Goal: Find specific page/section: Find specific page/section

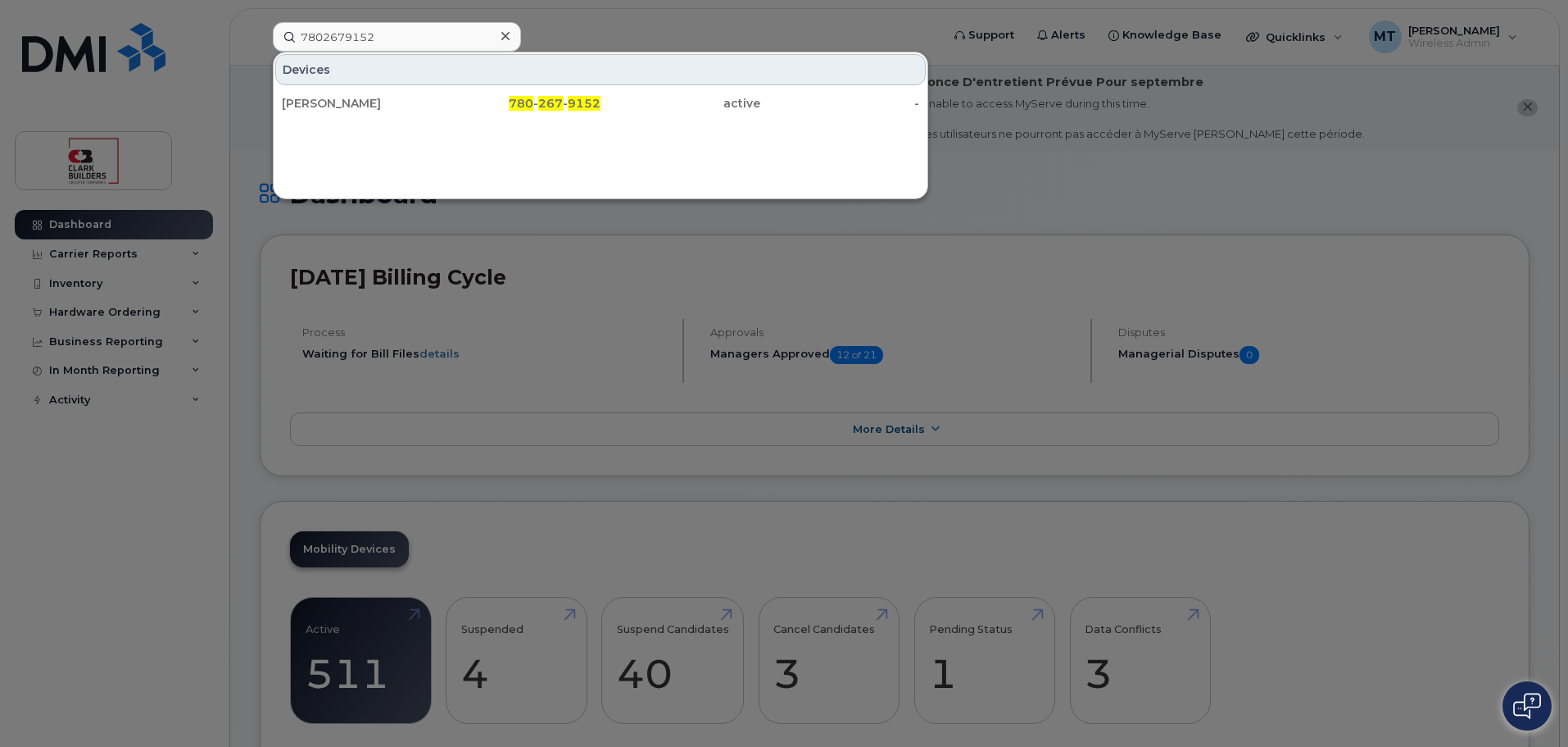
drag, startPoint x: 0, startPoint y: 0, endPoint x: 127, endPoint y: 21, distance: 128.7
click at [260, 22] on div "7802679152 Devices [PERSON_NAME] 780 - 267 - 9152 active -" at bounding box center [601, 37] width 683 height 30
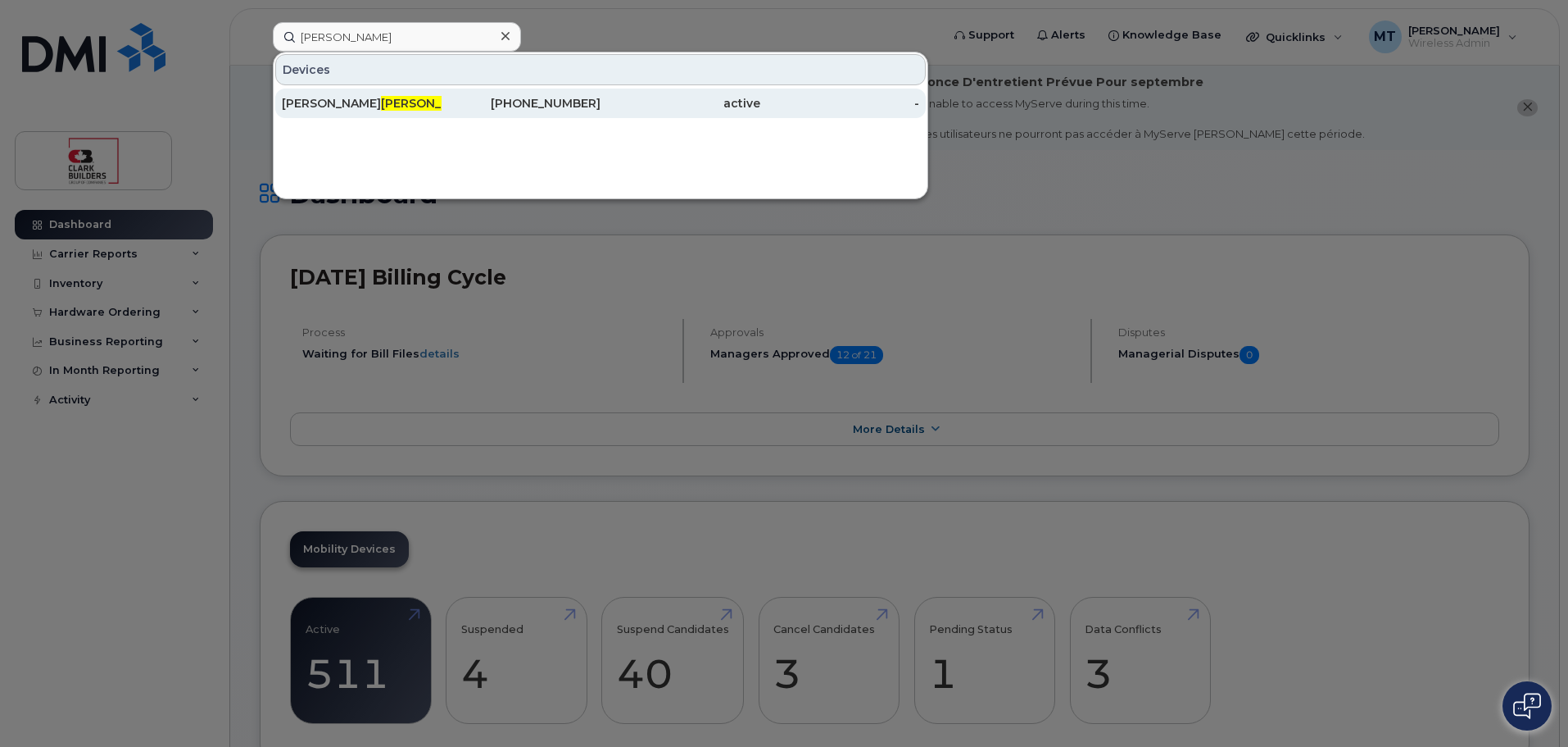
type input "[PERSON_NAME]"
click at [494, 97] on div "[PHONE_NUMBER]" at bounding box center [522, 103] width 160 height 16
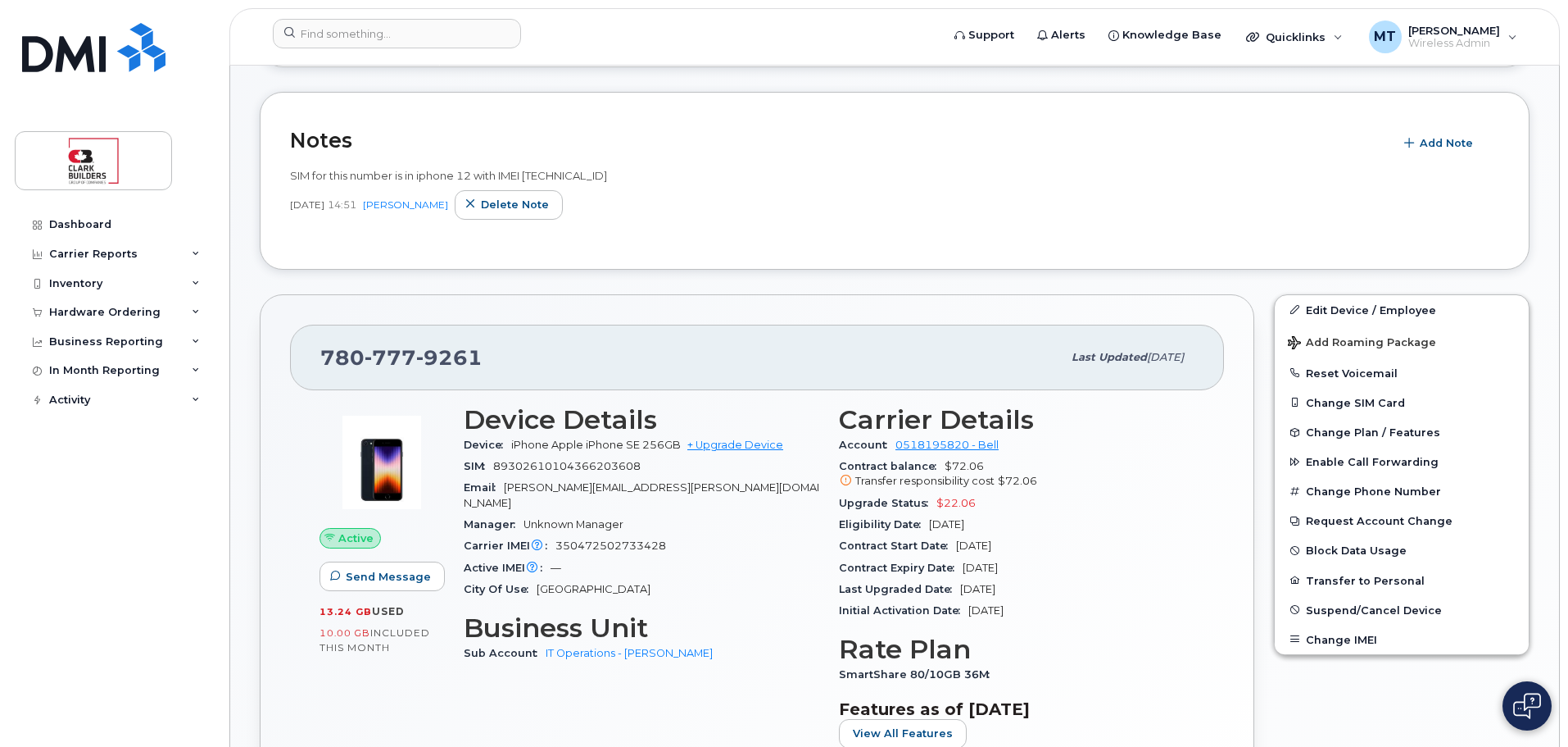
scroll to position [410, 0]
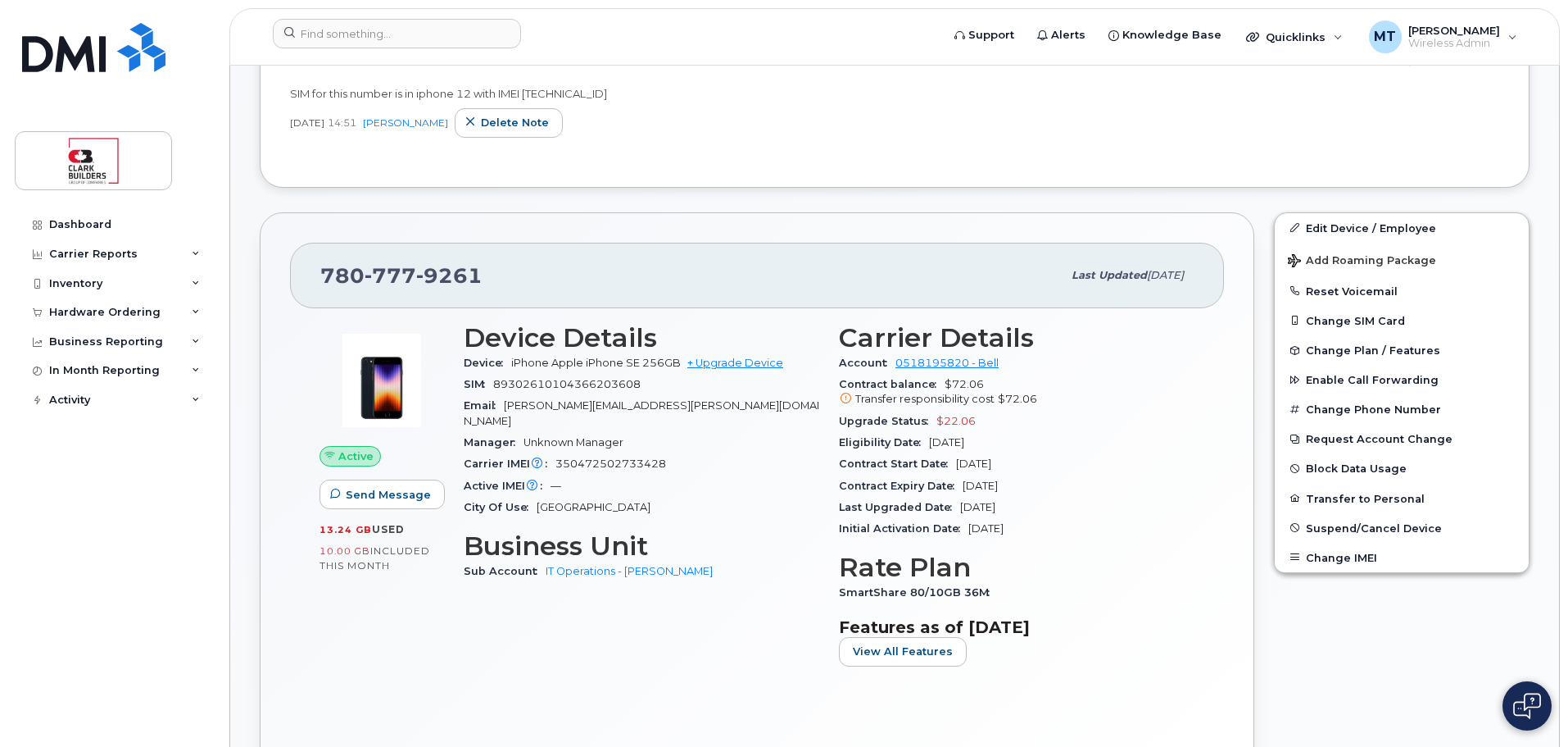
click at [708, 632] on div "Device Details Device iPhone Apple iPhone SE 256GB + Upgrade Device SIM 8930261…" at bounding box center [641, 501] width 375 height 376
